Goal: Use online tool/utility: Utilize a website feature to perform a specific function

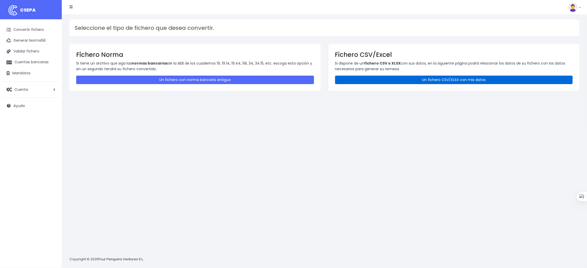
click at [461, 79] on link "Un fichero CSV/XLSX con mis datos" at bounding box center [454, 80] width 238 height 8
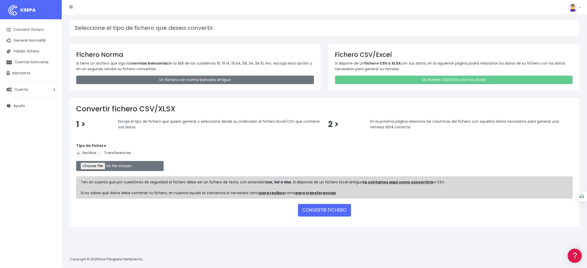
click at [109, 154] on label "Transferencias" at bounding box center [114, 152] width 33 height 5
click at [102, 154] on input "Transferencias" at bounding box center [100, 153] width 5 height 5
radio input "true"
click at [104, 168] on input "file" at bounding box center [120, 166] width 88 height 10
type input "C:\fakepath\SEPA PLANTILLA INTURISA.xlsx"
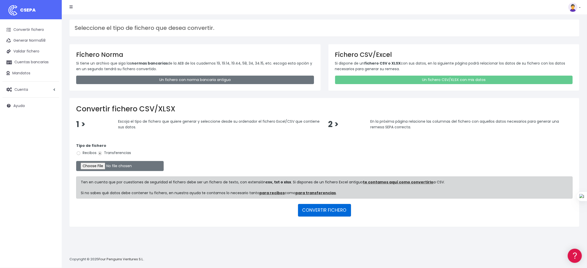
click at [323, 210] on button "CONVERTIR FICHERO" at bounding box center [324, 210] width 53 height 12
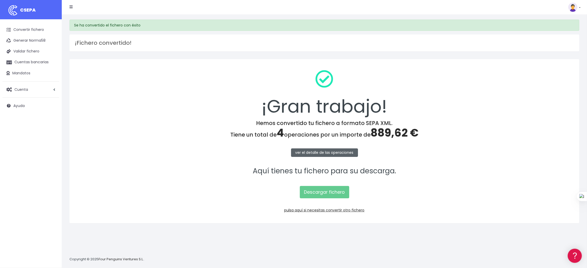
click at [342, 152] on link "ver el detalle de las operaciones" at bounding box center [324, 153] width 67 height 8
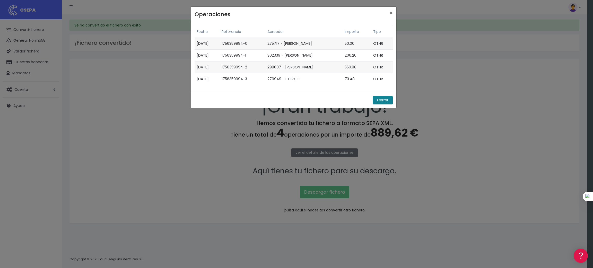
click at [384, 100] on button "Cerrar" at bounding box center [383, 100] width 20 height 8
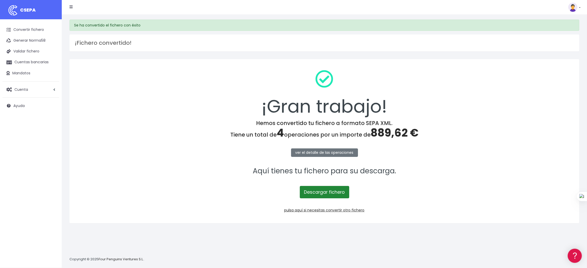
click at [326, 192] on link "Descargar fichero" at bounding box center [324, 192] width 49 height 12
click at [36, 29] on link "Convertir fichero" at bounding box center [31, 29] width 57 height 11
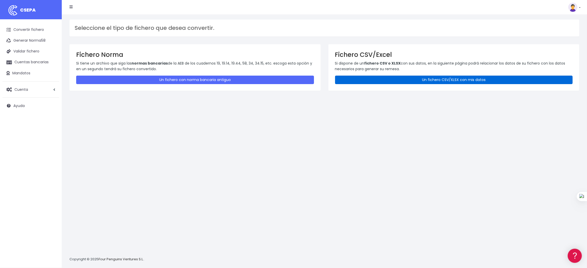
click at [441, 77] on link "Un fichero CSV/XLSX con mis datos" at bounding box center [454, 80] width 238 height 8
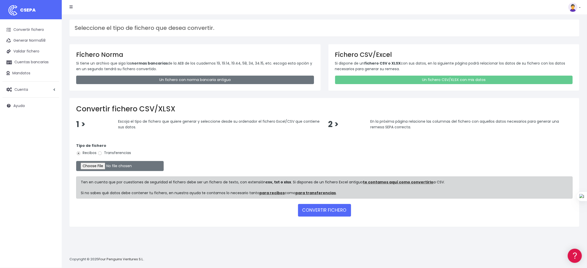
click at [113, 154] on label "Transferencias" at bounding box center [114, 152] width 33 height 5
click at [102, 154] on input "Transferencias" at bounding box center [100, 153] width 5 height 5
radio input "true"
click at [94, 166] on input "file" at bounding box center [120, 166] width 88 height 10
type input "C:\fakepath\SEPA PLANTILLA MEYBRU.xlsx"
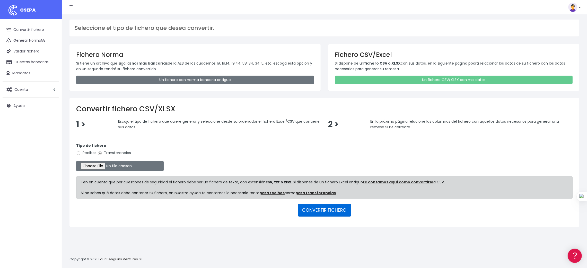
click at [325, 208] on button "CONVERTIR FICHERO" at bounding box center [324, 210] width 53 height 12
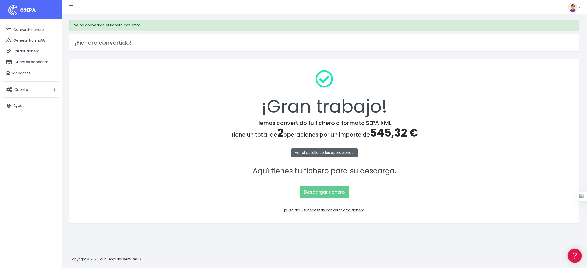
click at [321, 151] on link "ver el detalle de las operaciones" at bounding box center [324, 153] width 67 height 8
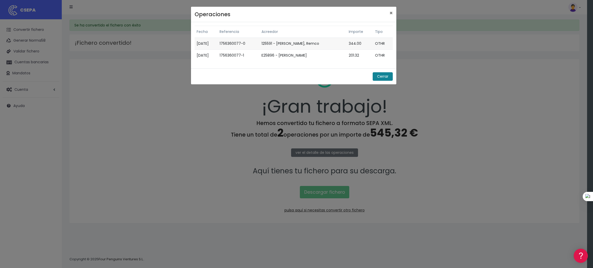
click at [376, 76] on button "Cerrar" at bounding box center [383, 76] width 20 height 8
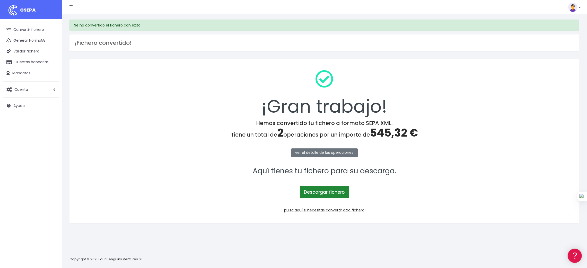
click at [317, 191] on link "Descargar fichero" at bounding box center [324, 192] width 49 height 12
